Goal: Find specific page/section: Find specific page/section

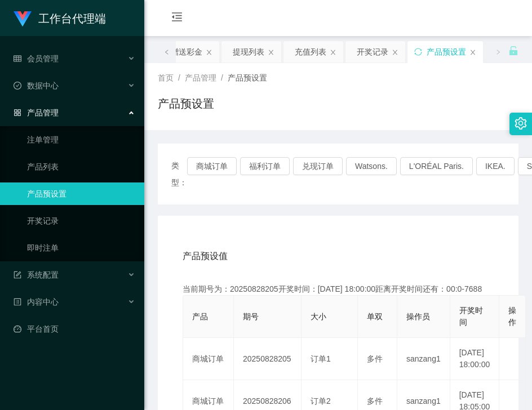
scroll to position [113, 0]
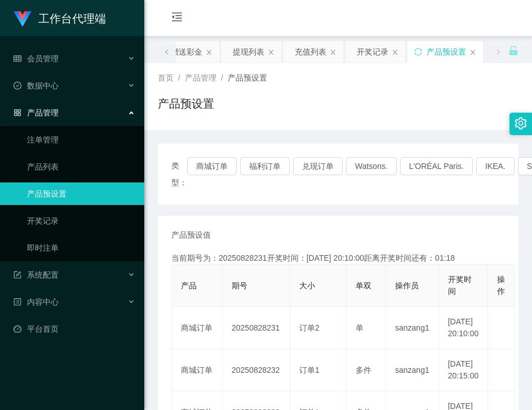
click at [258, 11] on div "会员购单 在线人数 0 1 2 3 4 5 6 7 8 9 0 1 2 3 4 5 6 7 8 9 0 1 2 3 4 5 6 7 8 9 0 1 2 3 4…" at bounding box center [337, 18] width 387 height 37
click at [96, 195] on link "产品预设置" at bounding box center [81, 193] width 108 height 23
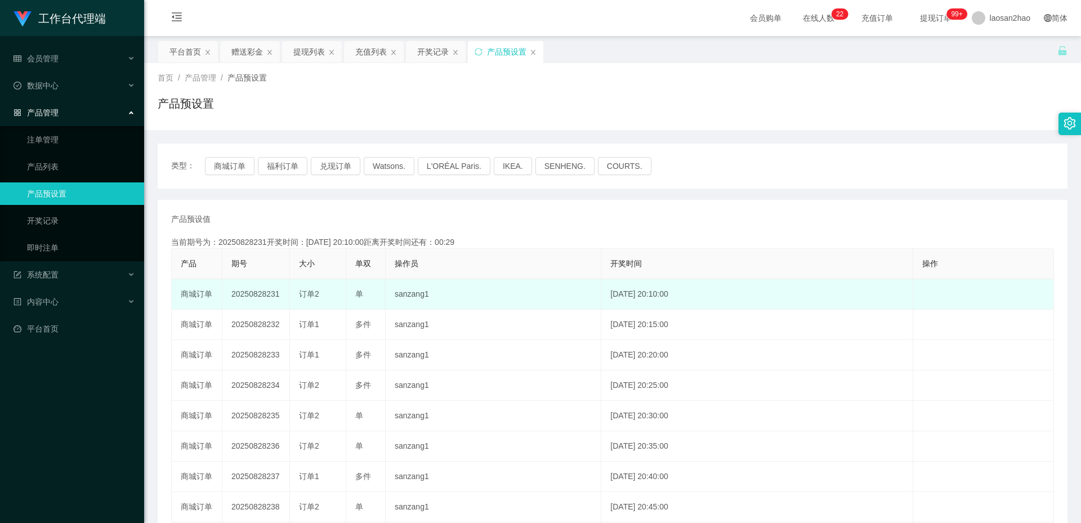
click at [531, 294] on td "编 辑 限制投注" at bounding box center [983, 294] width 141 height 30
click at [531, 291] on td "[DATE] 20:10:00" at bounding box center [757, 294] width 312 height 30
click at [463, 300] on td "sanzang1" at bounding box center [494, 294] width 216 height 30
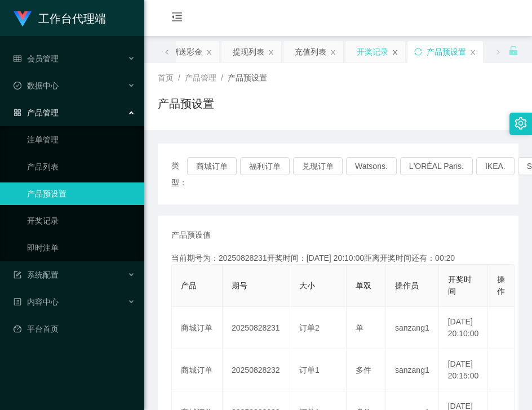
click at [395, 51] on icon "图标: close" at bounding box center [394, 52] width 7 height 7
click at [394, 54] on icon "图标: close" at bounding box center [393, 52] width 7 height 7
click at [306, 55] on div "提现列表" at bounding box center [309, 51] width 32 height 21
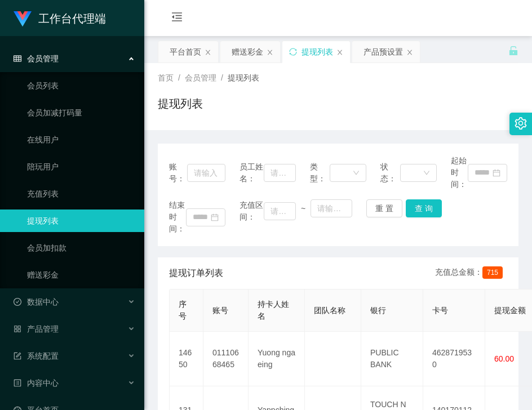
drag, startPoint x: 291, startPoint y: 6, endPoint x: 270, endPoint y: 6, distance: 20.8
click at [291, 6] on div "会员购单 在线人数 0 1 2 3 4 5 6 7 8 9 0 1 2 3 4 5 6 7 8 9 0 1 2 3 4 5 6 7 8 9 0 1 2 3 4…" at bounding box center [337, 18] width 387 height 37
